Goal: Task Accomplishment & Management: Use online tool/utility

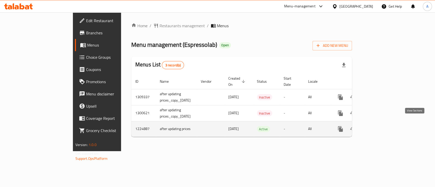
click at [379, 127] on icon "enhanced table" at bounding box center [377, 129] width 5 height 5
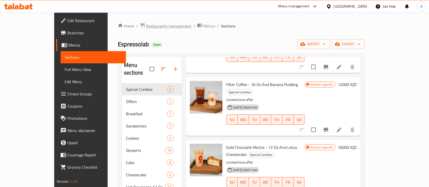
click at [146, 24] on span "Restaurants management" at bounding box center [168, 26] width 45 height 6
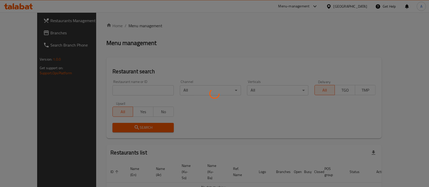
click at [99, 92] on div at bounding box center [214, 93] width 429 height 187
click at [109, 88] on div at bounding box center [214, 93] width 429 height 187
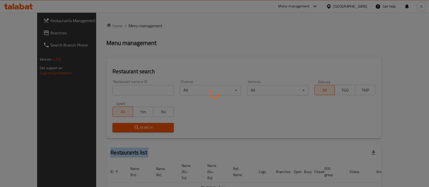
click at [109, 88] on div at bounding box center [214, 93] width 429 height 187
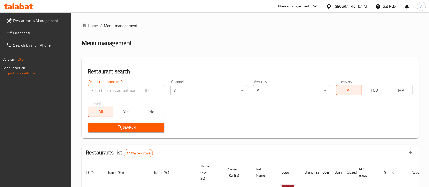
click at [109, 88] on input "search" at bounding box center [126, 90] width 77 height 10
type input "espresso"
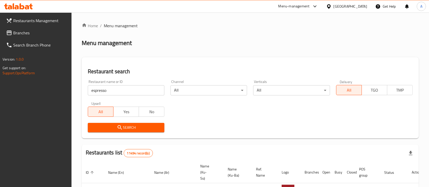
click at [127, 130] on span "Search" at bounding box center [126, 128] width 69 height 6
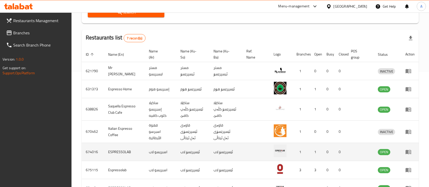
scroll to position [152, 0]
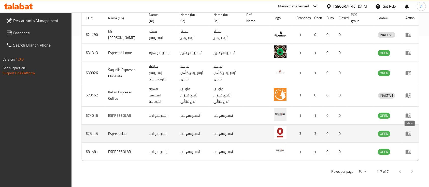
click at [409, 133] on icon "enhanced table" at bounding box center [410, 134] width 2 height 2
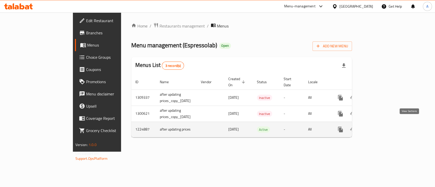
click at [380, 127] on icon "enhanced table" at bounding box center [377, 130] width 6 height 6
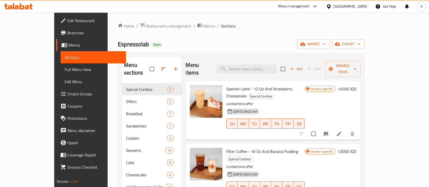
click at [67, 34] on span "Branches" at bounding box center [94, 33] width 55 height 6
